Goal: Task Accomplishment & Management: Complete application form

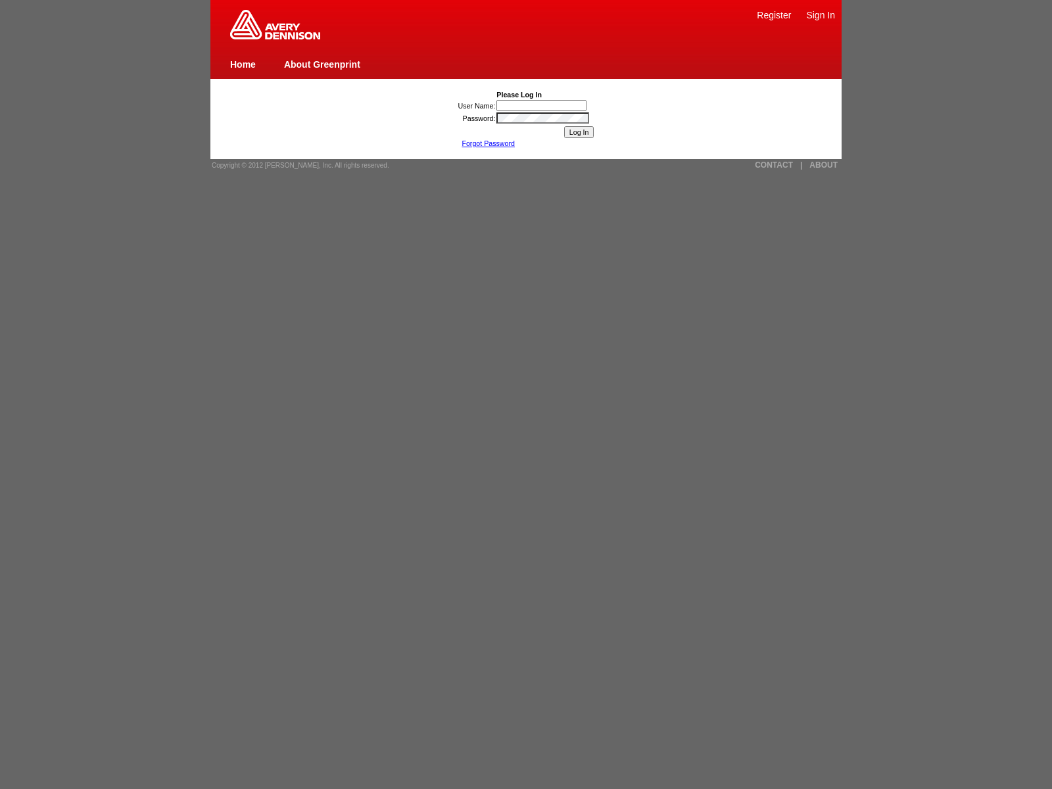
click at [275, 37] on img at bounding box center [275, 25] width 90 height 30
click at [821, 14] on link "Sign In" at bounding box center [820, 15] width 29 height 11
type input "nessus_was_name_pjlpbnls"
type input "nessus_was_name_qsevthbm"
click at [579, 132] on input "Log In" at bounding box center [579, 132] width 30 height 12
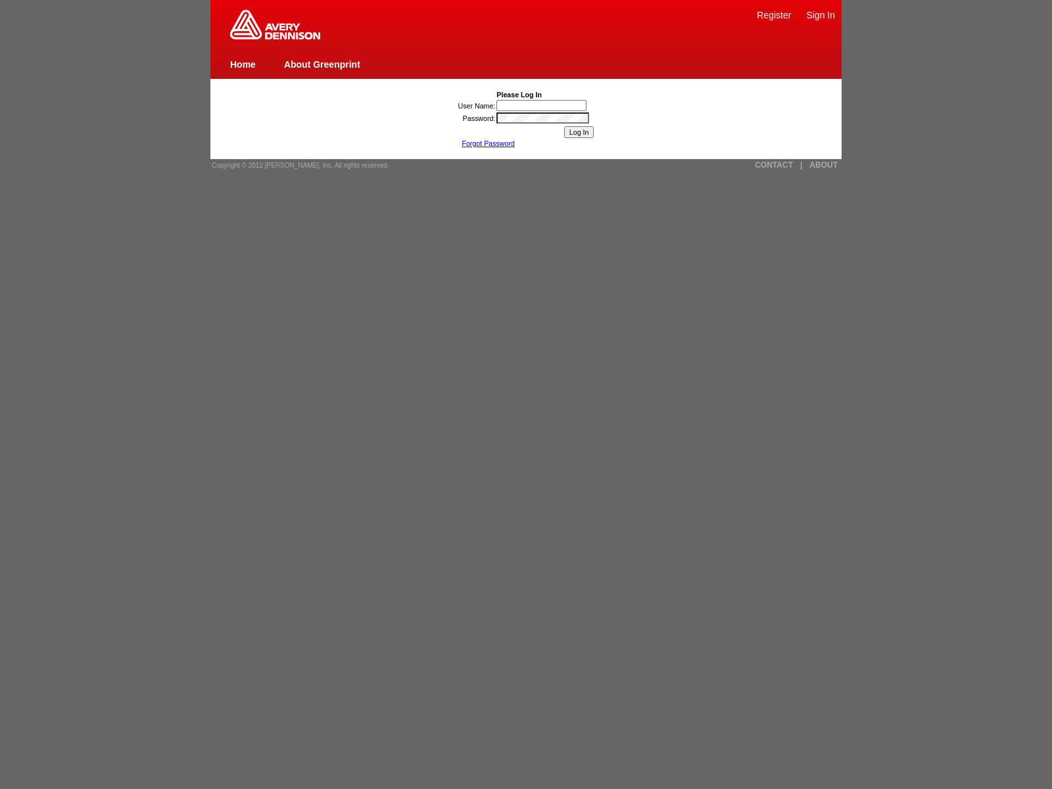
click at [542, 105] on input "User Name:" at bounding box center [541, 105] width 90 height 11
click at [579, 132] on input "Log In" at bounding box center [579, 132] width 30 height 12
click at [296, 165] on span "Copyright © 2012 [PERSON_NAME], Inc. All rights reserved." at bounding box center [301, 165] width 178 height 7
type input "nessus_was_name_vdukvujiwas_elaozplkery3javascript:[DOMAIN_NAME]._tenable_wassc…"
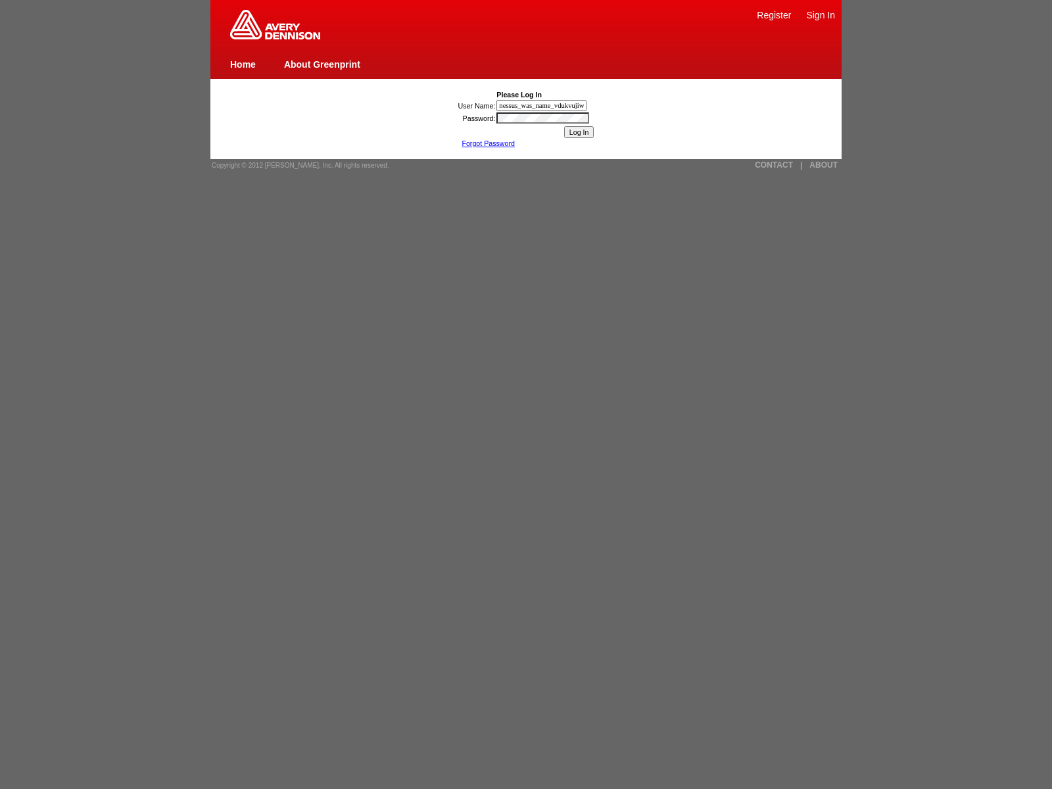
type input "nessus_was_name_vdukvujiwas_elaozplkery3"><img src=x onerror=[DOMAIN_NAME]._ten…"
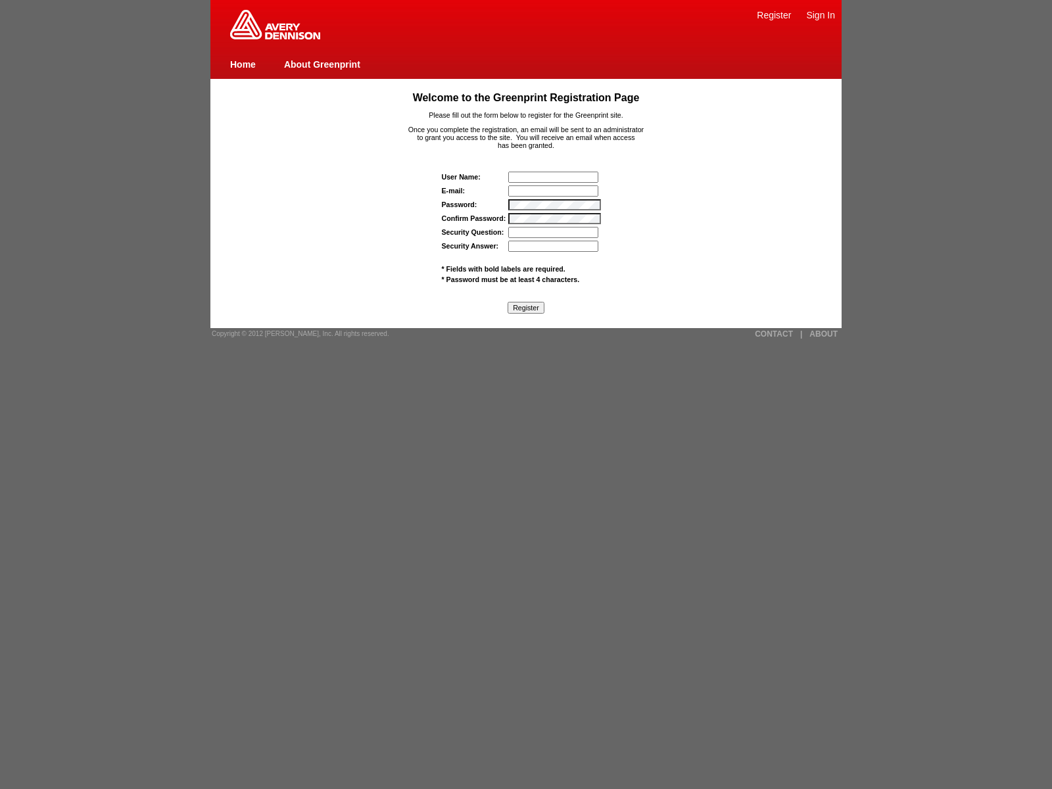
click at [554, 177] on input "text" at bounding box center [553, 177] width 90 height 11
